Goal: Task Accomplishment & Management: Use online tool/utility

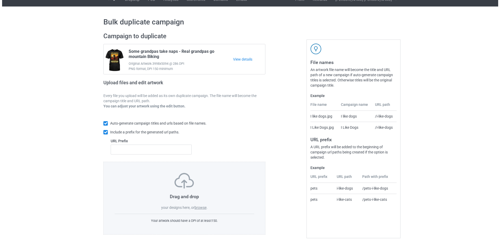
scroll to position [15, 0]
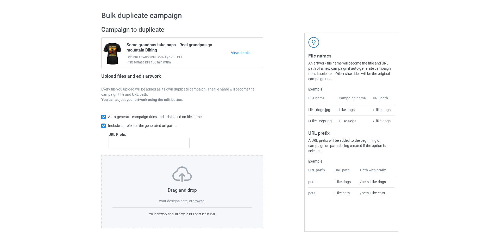
click at [199, 201] on label "browse" at bounding box center [198, 201] width 12 height 4
click at [0, 0] on input "browse" at bounding box center [0, 0] width 0 height 0
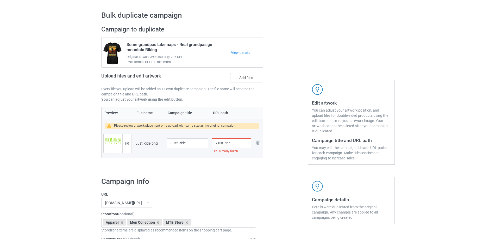
click at [237, 145] on input "/just-ride" at bounding box center [231, 143] width 39 height 10
click at [285, 113] on div at bounding box center [285, 97] width 37 height 151
click at [235, 145] on input "/just-ride-mtb" at bounding box center [231, 143] width 39 height 10
type input "/just-ride-mtbiker"
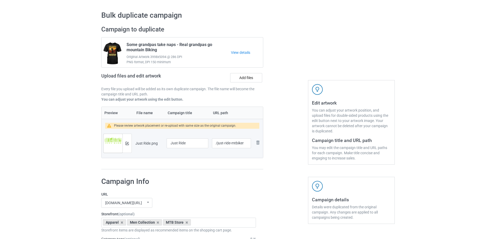
click at [300, 156] on div at bounding box center [285, 97] width 37 height 151
click at [125, 144] on img at bounding box center [126, 143] width 3 height 3
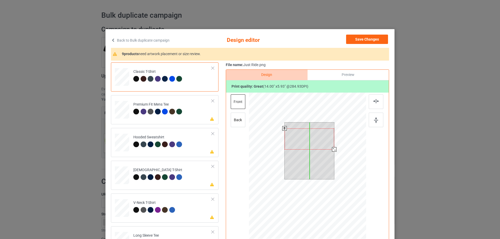
click at [319, 138] on div at bounding box center [309, 139] width 50 height 21
drag, startPoint x: 332, startPoint y: 149, endPoint x: 331, endPoint y: 144, distance: 5.1
click at [331, 144] on div at bounding box center [309, 151] width 50 height 57
click at [330, 147] on div at bounding box center [332, 148] width 4 height 4
click at [313, 140] on div at bounding box center [308, 137] width 45 height 19
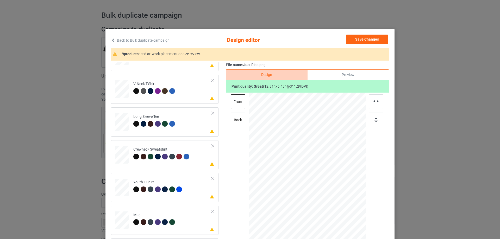
scroll to position [121, 0]
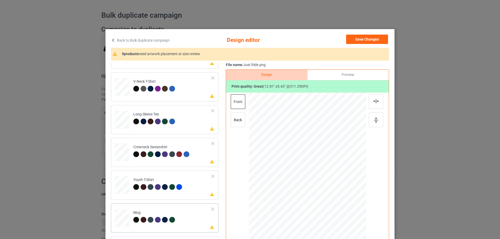
click at [173, 211] on div "Mug" at bounding box center [154, 216] width 43 height 12
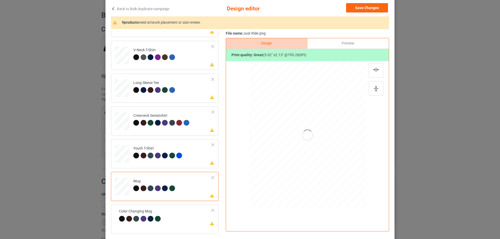
scroll to position [61, 0]
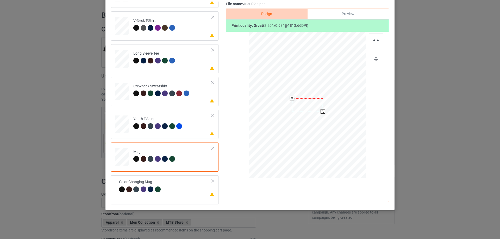
drag, startPoint x: 341, startPoint y: 121, endPoint x: 316, endPoint y: 104, distance: 29.7
click at [322, 101] on div at bounding box center [307, 104] width 117 height 49
drag, startPoint x: 310, startPoint y: 107, endPoint x: 342, endPoint y: 99, distance: 33.2
click at [342, 99] on div at bounding box center [339, 97] width 30 height 13
click at [175, 182] on td "Please review artwork placement Color Changing Mug" at bounding box center [165, 186] width 98 height 18
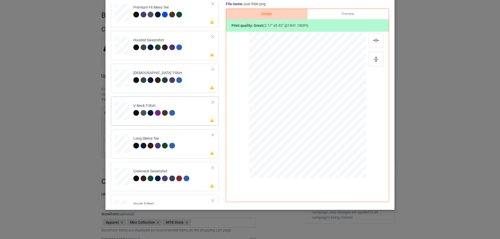
scroll to position [35, 0]
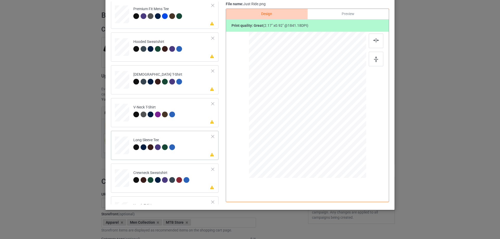
click at [186, 141] on td "Please review artwork placement Long Sleeve Tee" at bounding box center [172, 144] width 84 height 23
click at [142, 148] on div at bounding box center [144, 147] width 6 height 6
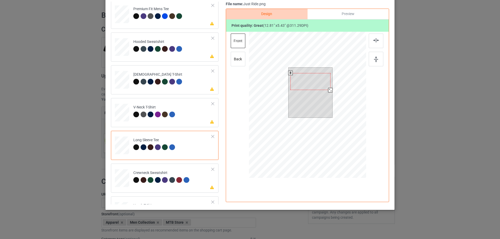
click at [313, 86] on div at bounding box center [310, 81] width 40 height 17
click at [310, 86] on div at bounding box center [310, 82] width 40 height 17
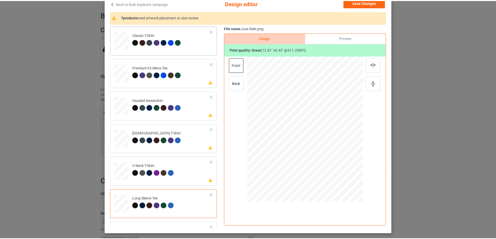
scroll to position [18, 0]
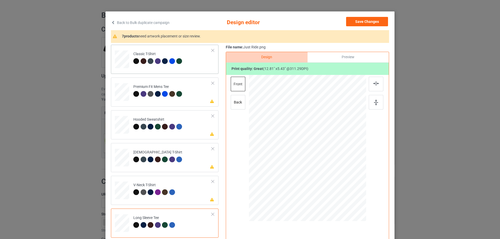
click at [190, 68] on td "Classic T-Shirt" at bounding box center [172, 58] width 84 height 23
click at [163, 61] on div at bounding box center [165, 61] width 6 height 6
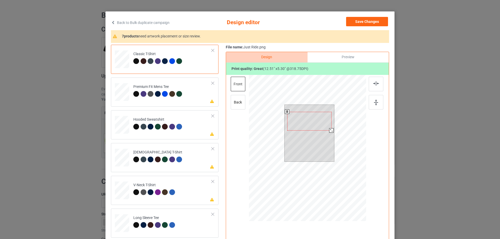
click at [330, 130] on div at bounding box center [331, 130] width 4 height 4
click at [177, 62] on div at bounding box center [179, 61] width 6 height 6
click at [365, 21] on button "Save Changes" at bounding box center [367, 21] width 42 height 9
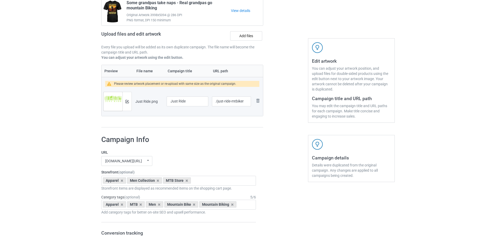
scroll to position [145, 0]
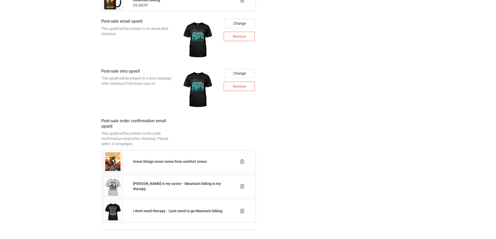
scroll to position [736, 0]
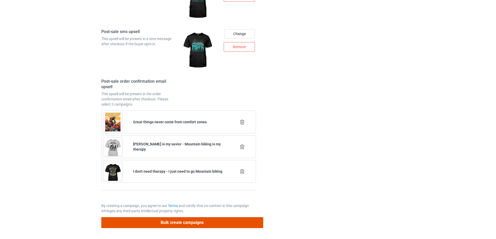
click at [203, 224] on button "Bulk create campaigns" at bounding box center [182, 222] width 162 height 11
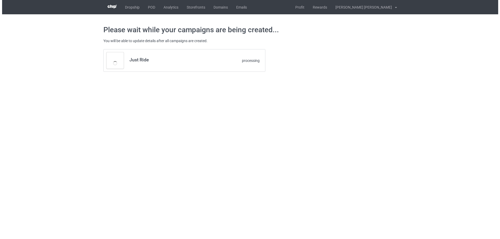
scroll to position [0, 0]
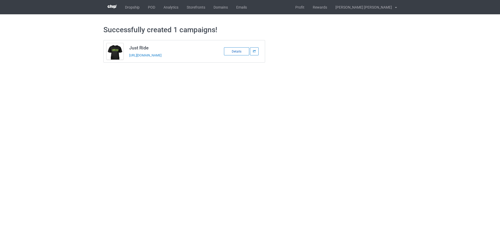
click at [236, 52] on div "Details" at bounding box center [236, 51] width 25 height 8
